Goal: Information Seeking & Learning: Understand process/instructions

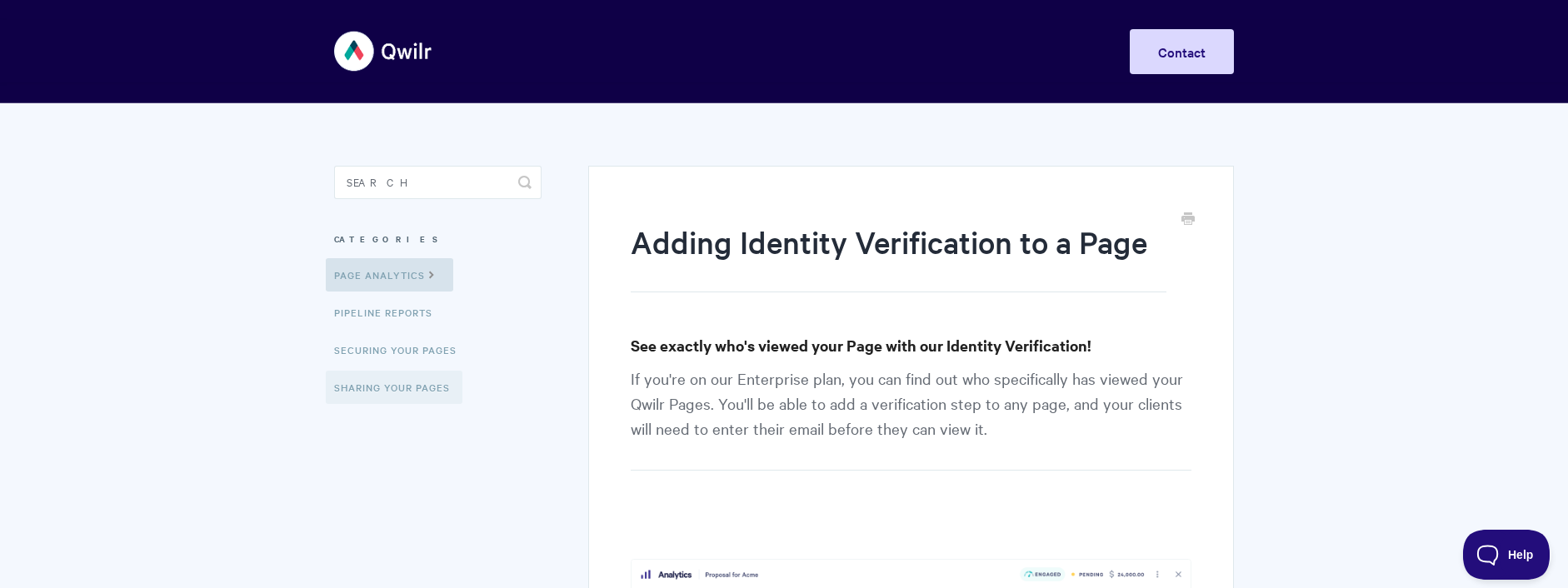
click at [395, 377] on link "Sharing Your Pages" at bounding box center [393, 388] width 136 height 33
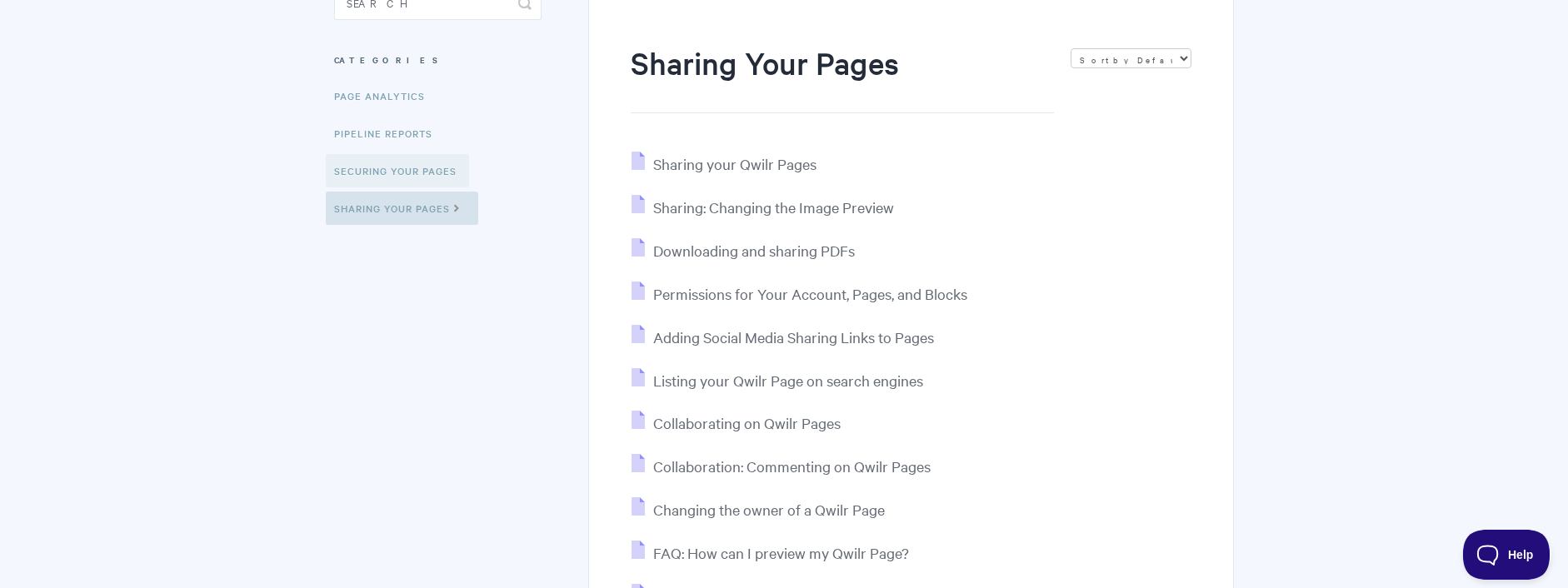
click at [427, 169] on link "Securing Your Pages" at bounding box center [397, 171] width 144 height 33
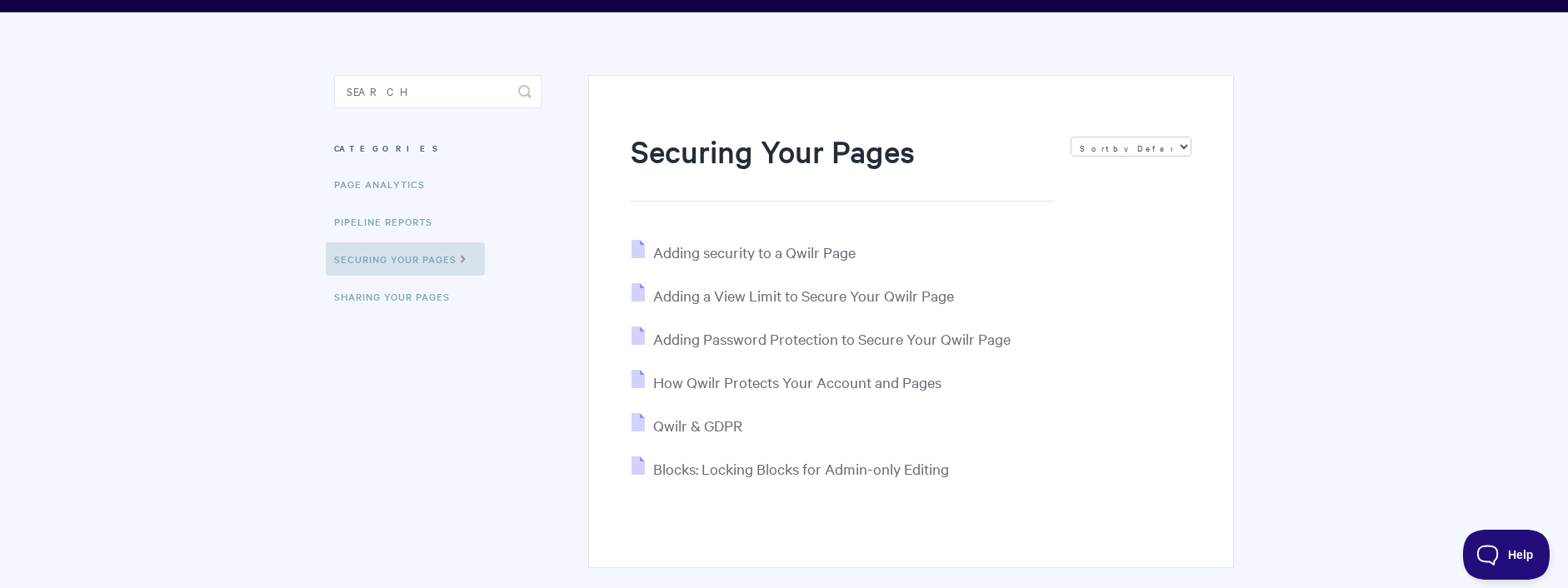
scroll to position [160, 0]
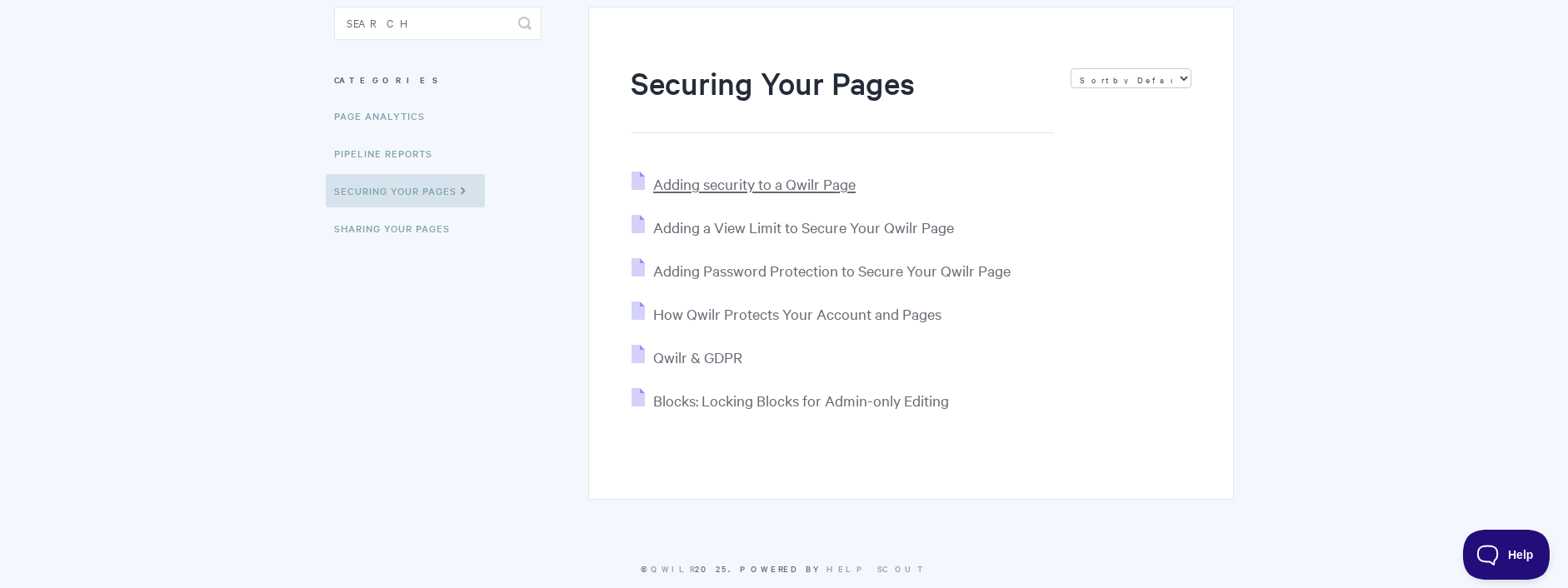
click at [734, 188] on span "Adding security to a Qwilr Page" at bounding box center [754, 184] width 202 height 19
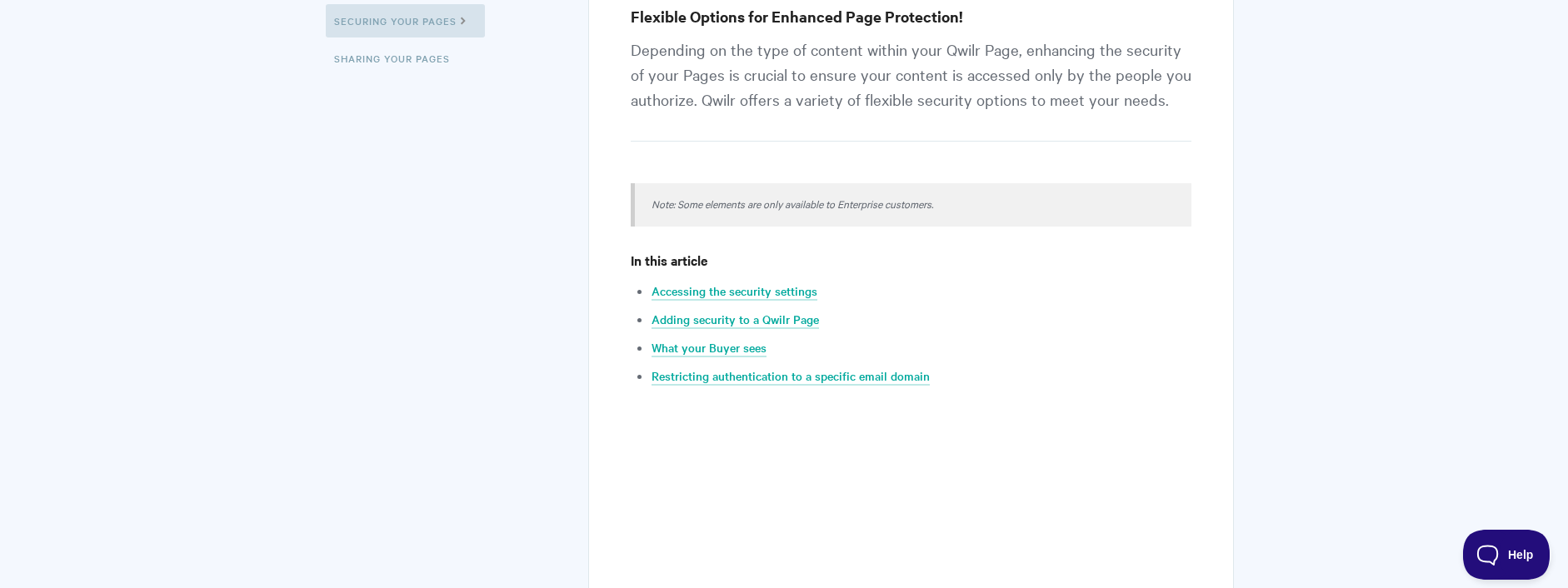
scroll to position [330, 0]
click at [763, 291] on link "Accessing the security settings" at bounding box center [734, 291] width 166 height 19
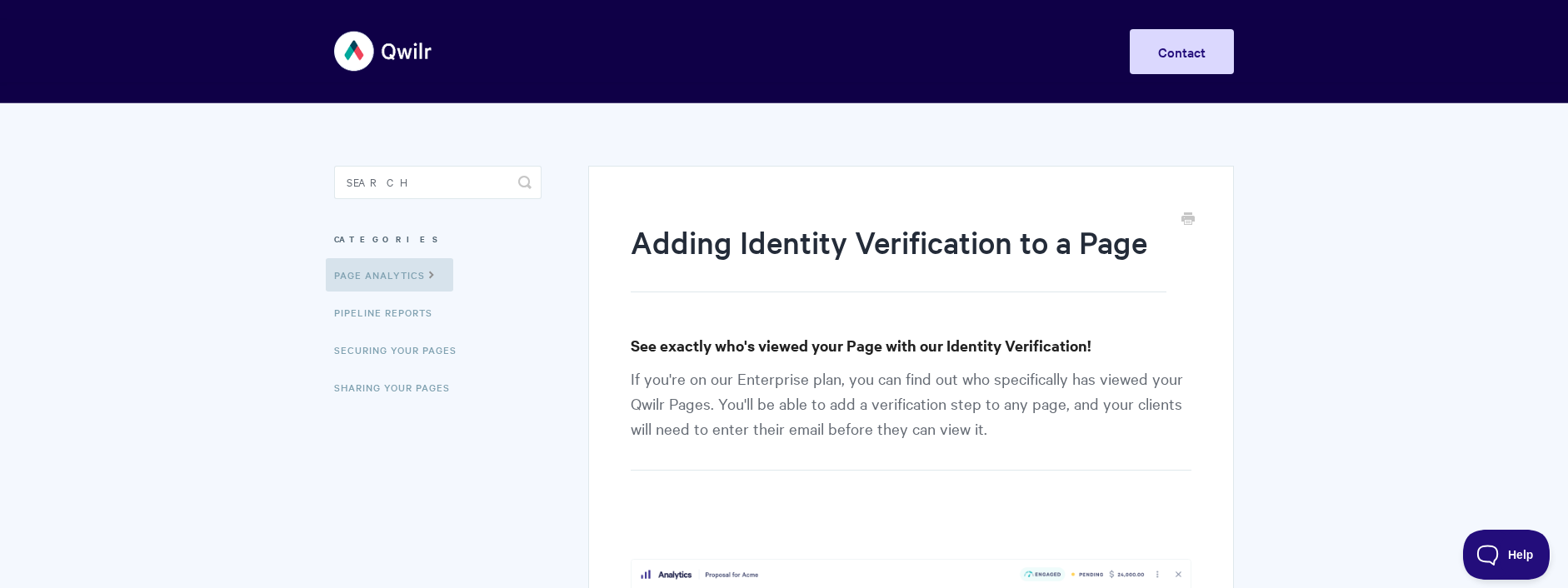
click at [606, 53] on div "Toggle Navigation Home Getting Started Creating & Editing Pages Sharing & Analy…" at bounding box center [784, 51] width 899 height 62
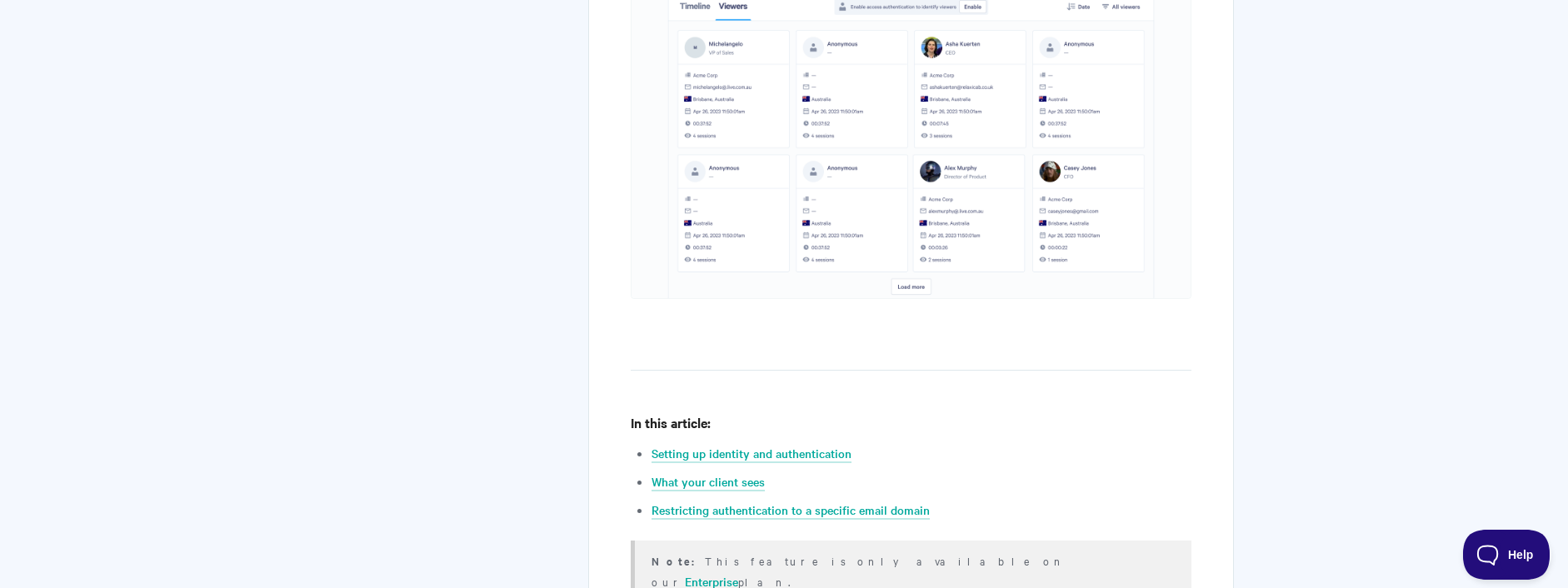
scroll to position [954, 0]
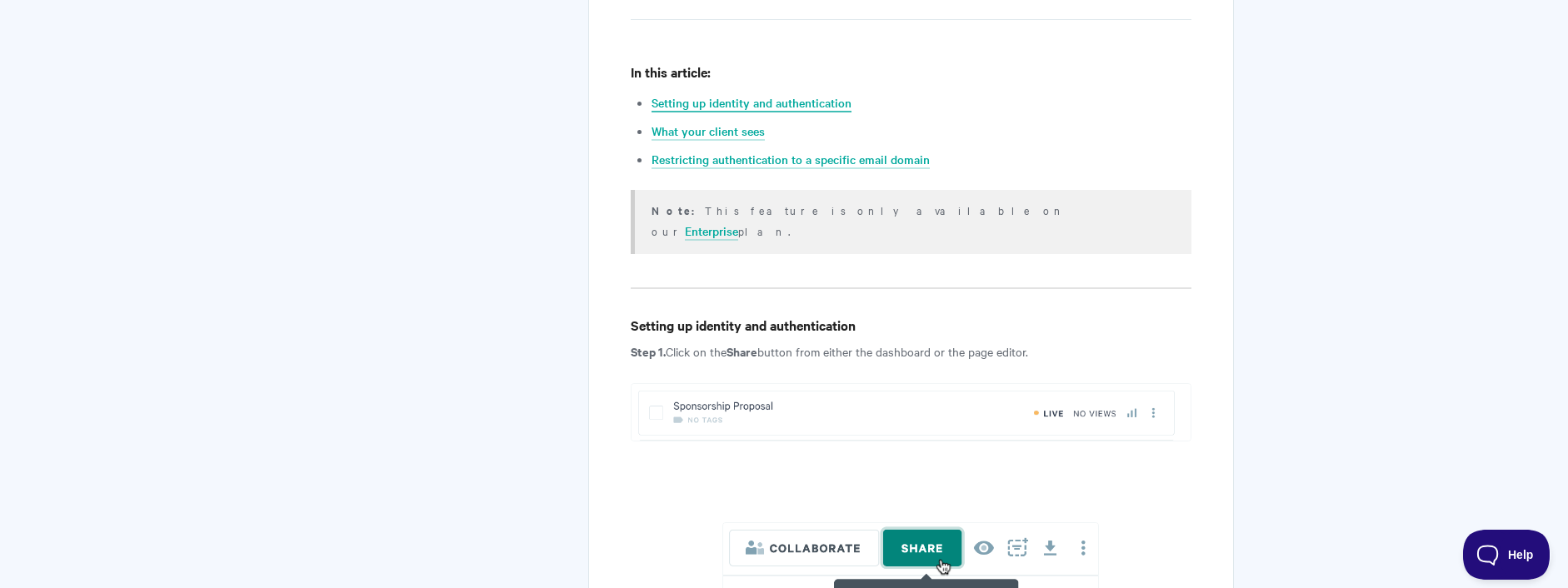
click at [745, 105] on link "Setting up identity and authentication" at bounding box center [752, 104] width 200 height 19
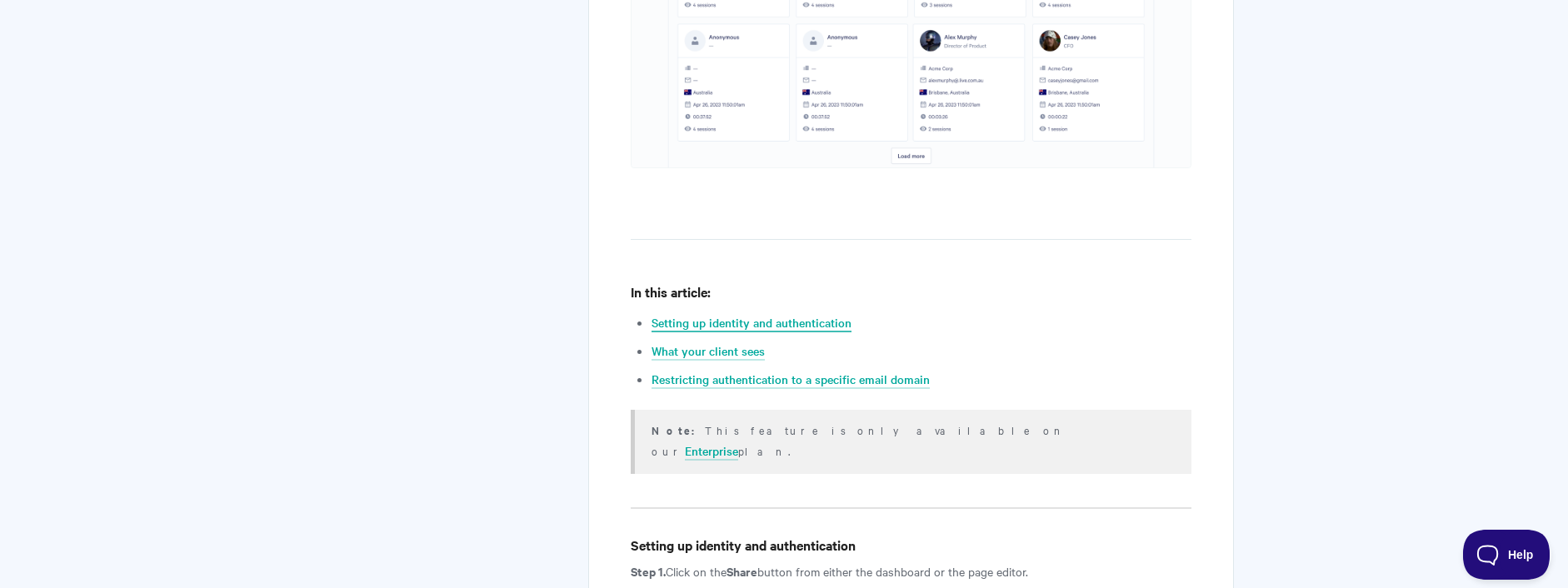
click at [756, 318] on link "Setting up identity and authentication" at bounding box center [752, 324] width 200 height 19
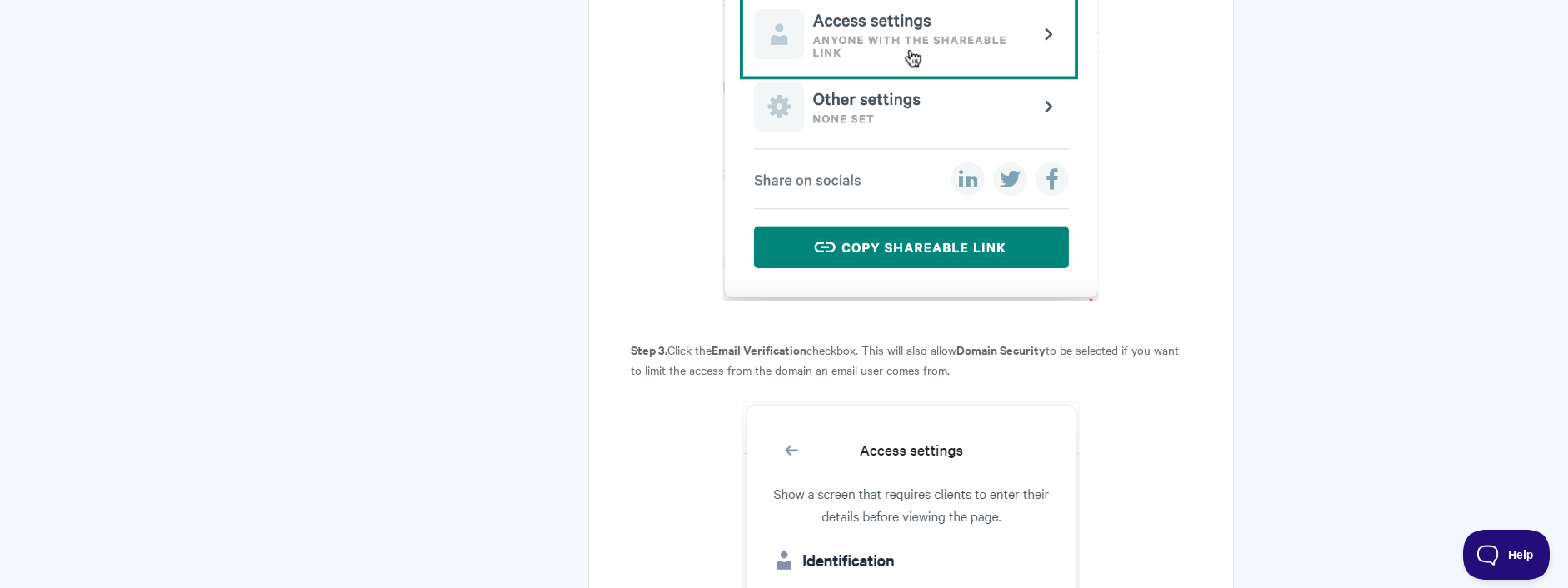
scroll to position [2025, 0]
